Goal: Information Seeking & Learning: Learn about a topic

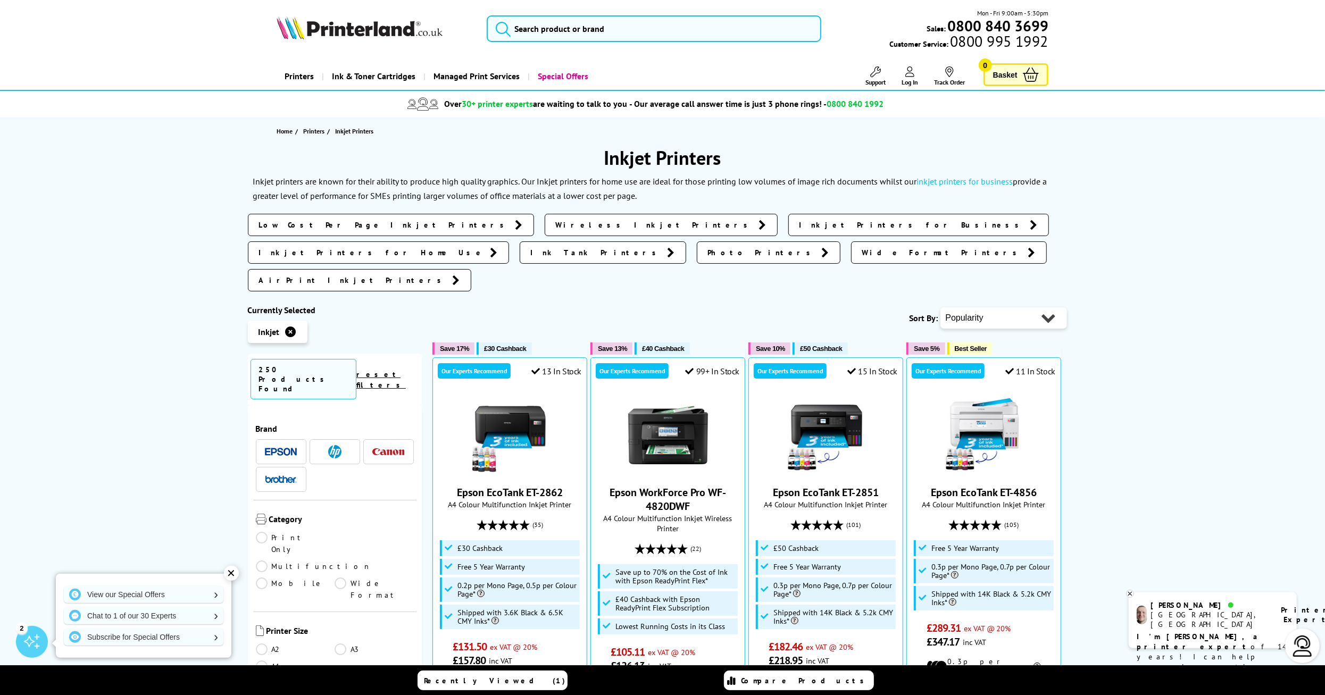
click at [281, 448] on img at bounding box center [281, 452] width 32 height 8
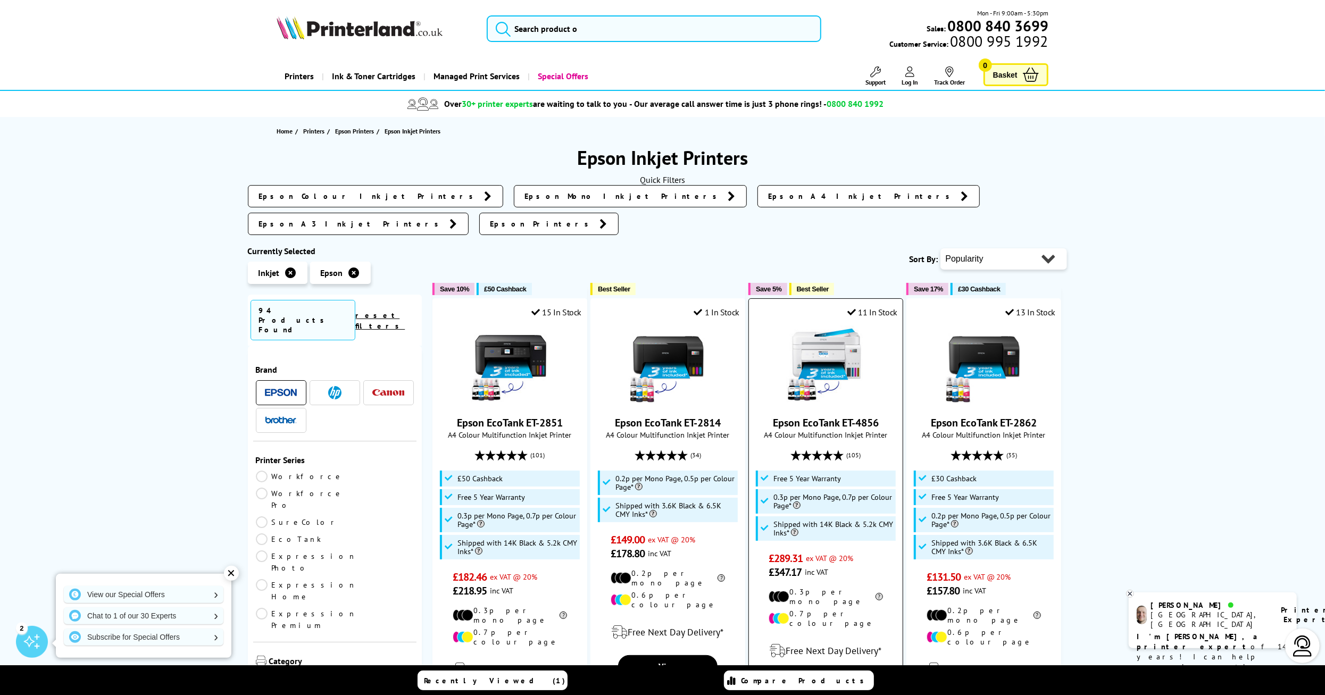
click at [819, 332] on img at bounding box center [826, 365] width 80 height 80
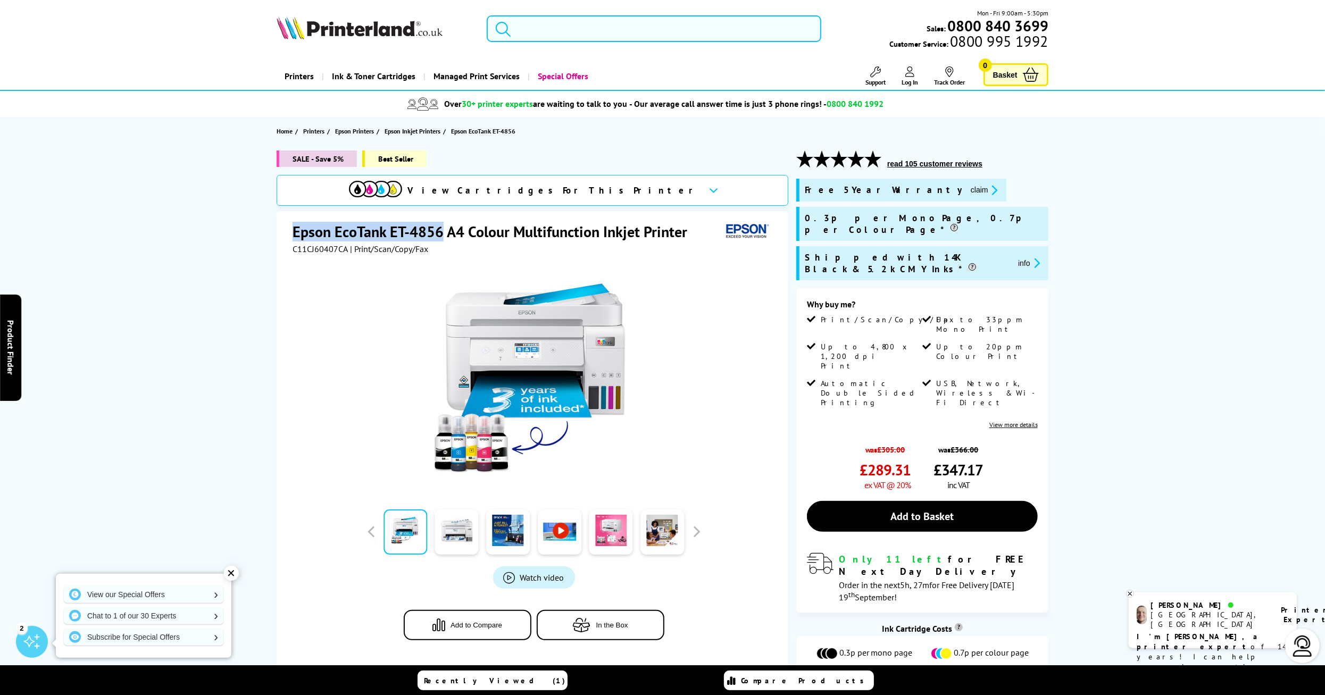
drag, startPoint x: 293, startPoint y: 231, endPoint x: 430, endPoint y: 235, distance: 137.3
click at [441, 236] on h1 "Epson EcoTank ET-4856 A4 Colour Multifunction Inkjet Printer" at bounding box center [494, 232] width 405 height 20
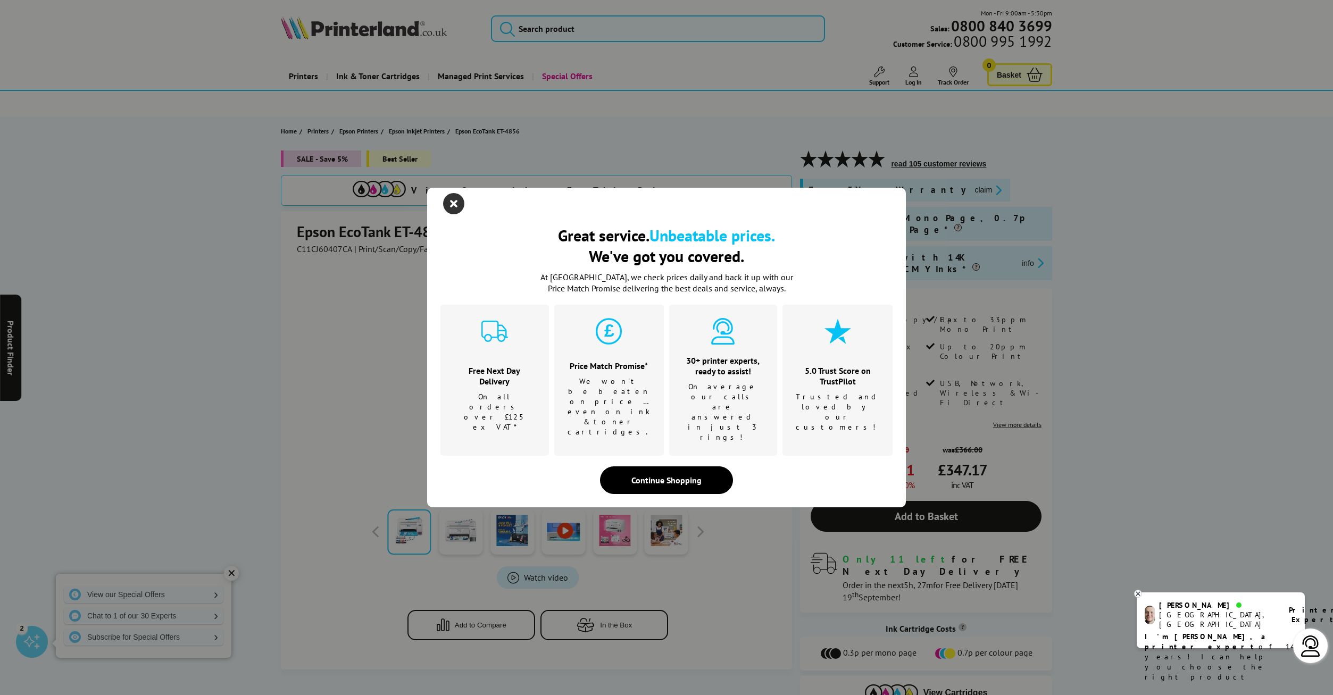
drag, startPoint x: 373, startPoint y: 228, endPoint x: 450, endPoint y: 220, distance: 77.5
click at [450, 214] on icon "close modal" at bounding box center [453, 203] width 21 height 21
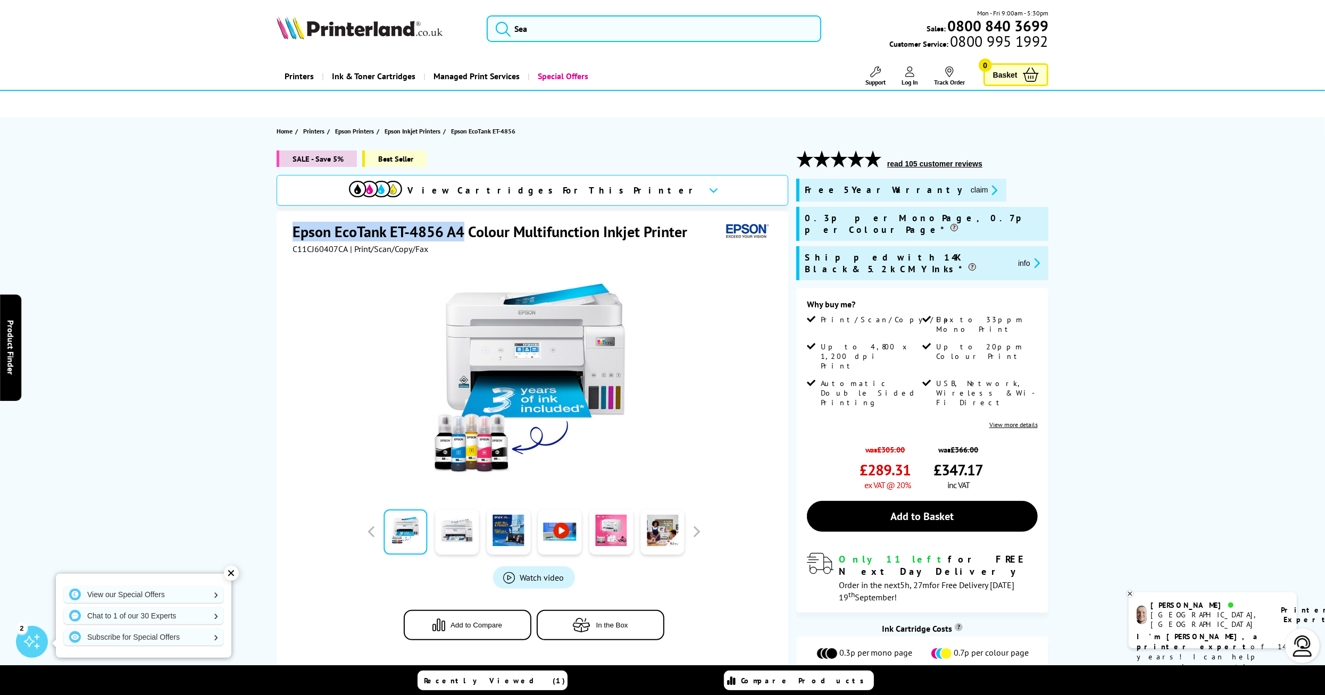
drag, startPoint x: 294, startPoint y: 227, endPoint x: 460, endPoint y: 227, distance: 165.9
click at [460, 227] on h1 "Epson EcoTank ET-4856 A4 Colour Multifunction Inkjet Printer" at bounding box center [494, 232] width 405 height 20
copy h1 "Epson EcoTank ET-4856 A4"
